Goal: Task Accomplishment & Management: Use online tool/utility

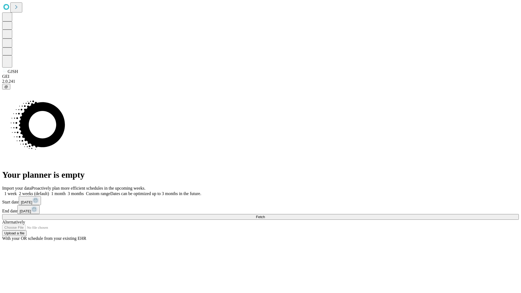
click at [49, 191] on label "2 weeks (default)" at bounding box center [33, 193] width 32 height 5
click at [265, 215] on span "Fetch" at bounding box center [260, 217] width 9 height 4
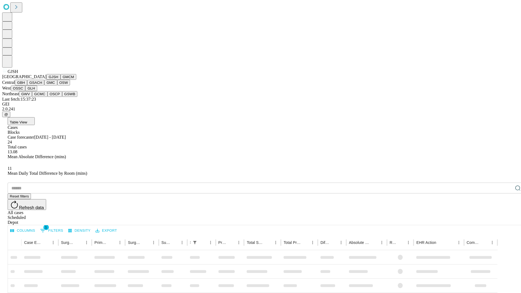
click at [61, 80] on button "GMCM" at bounding box center [69, 77] width 16 height 6
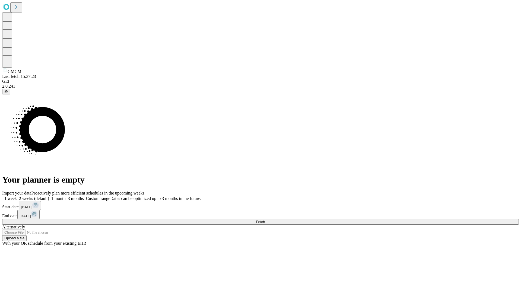
click at [49, 196] on label "2 weeks (default)" at bounding box center [33, 198] width 32 height 5
click at [265, 220] on span "Fetch" at bounding box center [260, 222] width 9 height 4
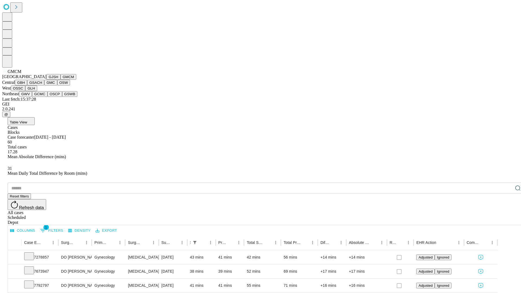
click at [27, 86] on button "GBH" at bounding box center [21, 83] width 12 height 6
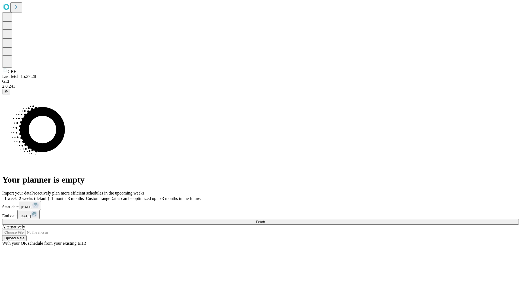
click at [49, 196] on label "2 weeks (default)" at bounding box center [33, 198] width 32 height 5
click at [265, 220] on span "Fetch" at bounding box center [260, 222] width 9 height 4
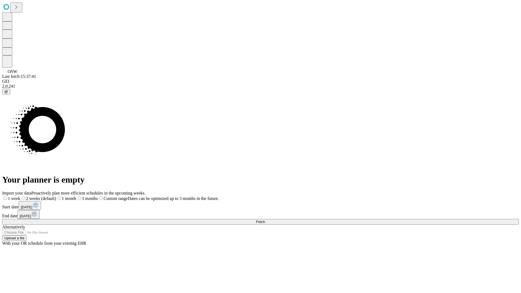
click at [56, 196] on label "2 weeks (default)" at bounding box center [38, 198] width 36 height 5
click at [265, 220] on span "Fetch" at bounding box center [260, 222] width 9 height 4
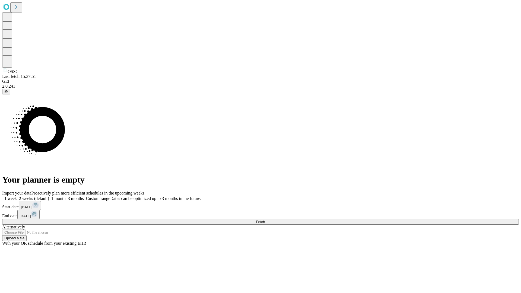
click at [49, 196] on label "2 weeks (default)" at bounding box center [33, 198] width 32 height 5
click at [265, 220] on span "Fetch" at bounding box center [260, 222] width 9 height 4
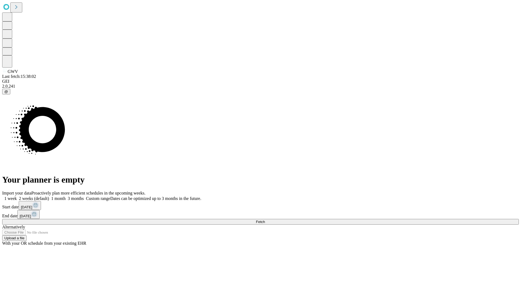
click at [49, 196] on label "2 weeks (default)" at bounding box center [33, 198] width 32 height 5
click at [265, 220] on span "Fetch" at bounding box center [260, 222] width 9 height 4
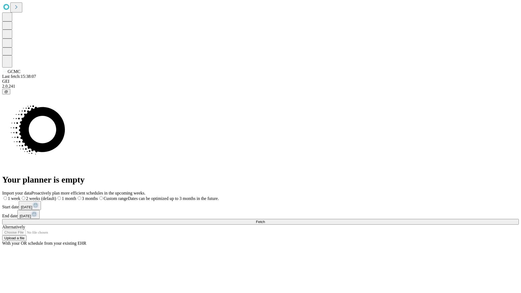
click at [265, 220] on span "Fetch" at bounding box center [260, 222] width 9 height 4
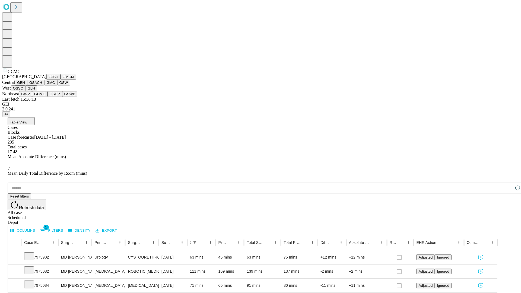
click at [48, 97] on button "OSCP" at bounding box center [55, 94] width 15 height 6
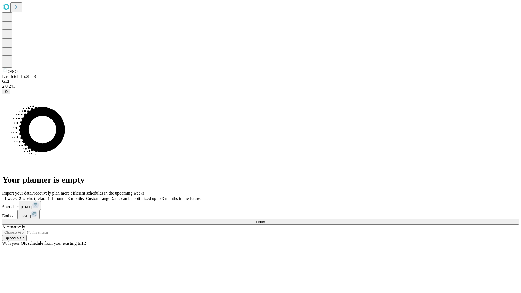
click at [49, 196] on label "2 weeks (default)" at bounding box center [33, 198] width 32 height 5
click at [265, 220] on span "Fetch" at bounding box center [260, 222] width 9 height 4
